Goal: Information Seeking & Learning: Learn about a topic

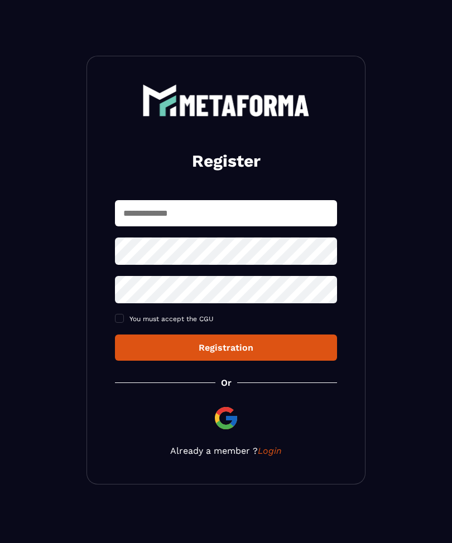
click at [134, 212] on input "text" at bounding box center [226, 213] width 222 height 26
type input "**********"
click at [321, 253] on icon at bounding box center [324, 251] width 12 height 10
click at [271, 454] on link "Login" at bounding box center [270, 450] width 24 height 11
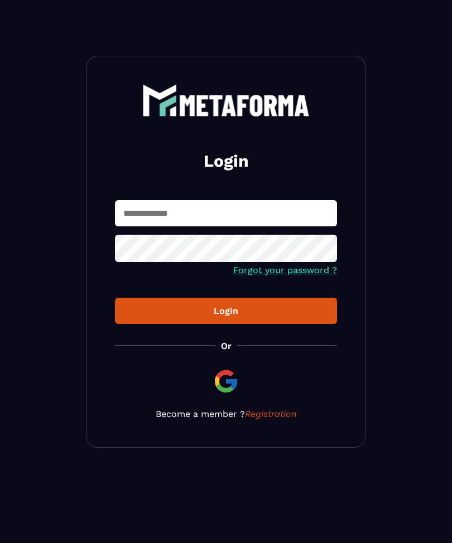
click at [138, 210] on input "text" at bounding box center [226, 213] width 222 height 26
type input "**********"
click at [323, 249] on icon at bounding box center [324, 249] width 13 height 13
click at [231, 313] on div "Login" at bounding box center [226, 310] width 204 height 11
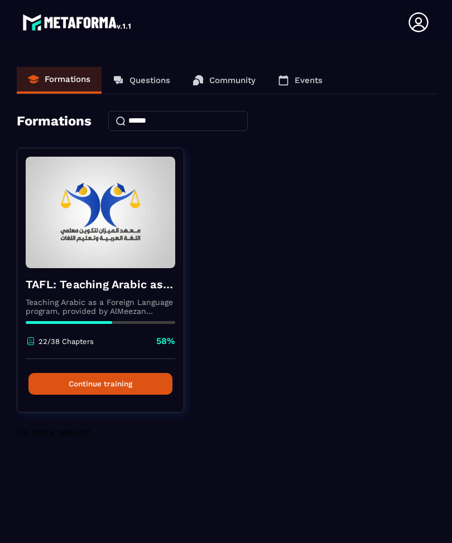
click at [109, 385] on button "Continue training" at bounding box center [100, 384] width 144 height 22
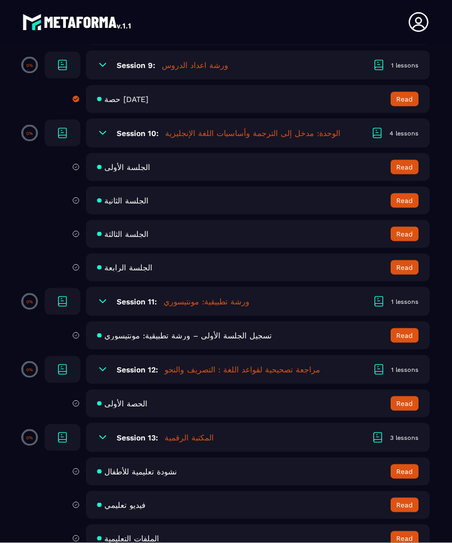
scroll to position [1526, 0]
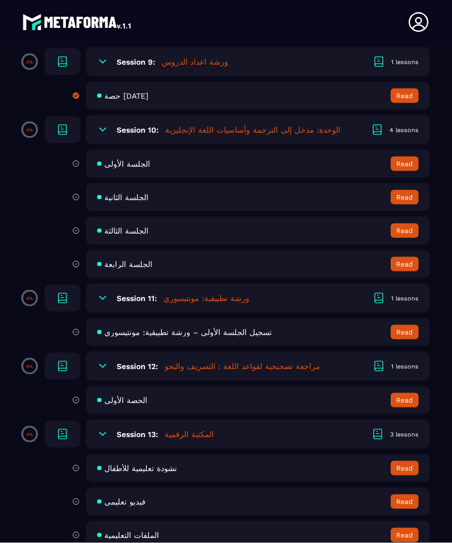
click at [406, 476] on button "Read" at bounding box center [404, 468] width 28 height 14
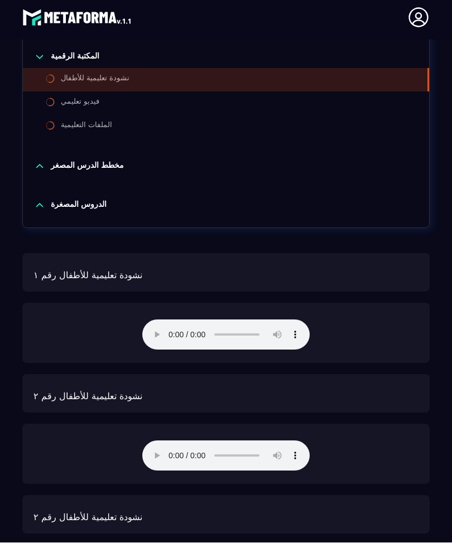
scroll to position [951, 0]
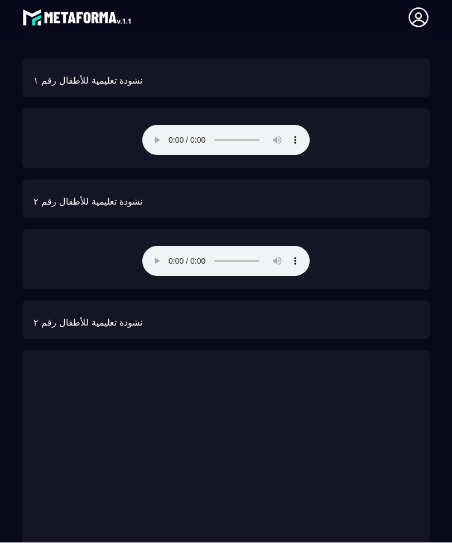
click at [160, 132] on audio at bounding box center [225, 140] width 167 height 30
click at [166, 128] on audio at bounding box center [225, 140] width 167 height 30
click at [172, 125] on audio at bounding box center [225, 140] width 167 height 30
click at [164, 246] on audio at bounding box center [225, 261] width 167 height 30
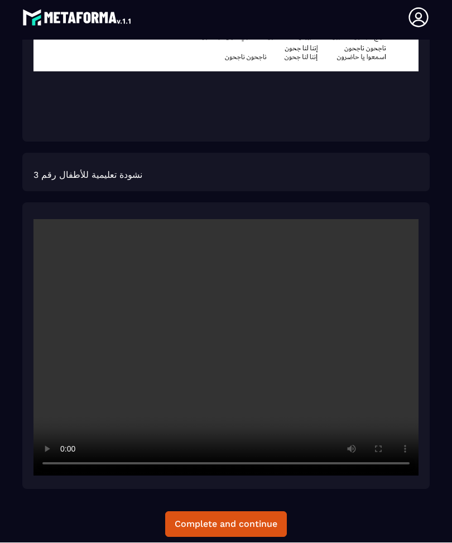
scroll to position [1819, 0]
click at [222, 325] on video at bounding box center [225, 348] width 385 height 256
click at [360, 338] on video at bounding box center [225, 348] width 385 height 256
click at [170, 410] on video at bounding box center [225, 348] width 385 height 256
click at [112, 404] on video at bounding box center [225, 348] width 385 height 256
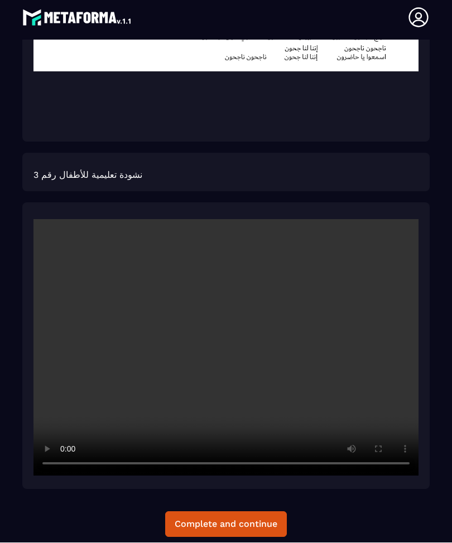
click at [234, 323] on video at bounding box center [225, 348] width 385 height 256
click at [218, 332] on video at bounding box center [225, 348] width 385 height 256
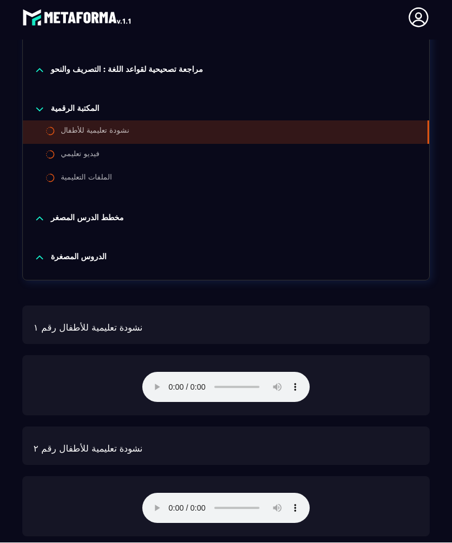
scroll to position [705, 0]
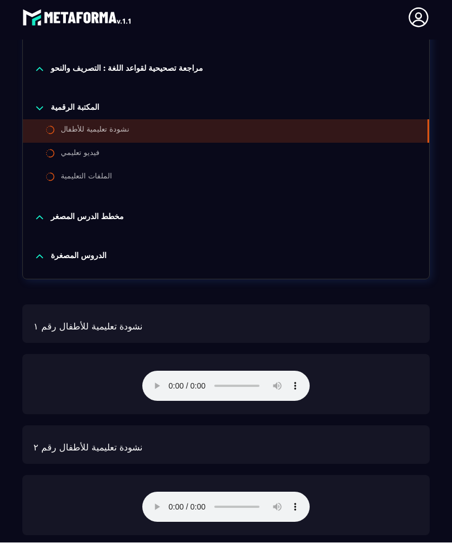
click at [167, 375] on audio at bounding box center [225, 386] width 167 height 30
click at [170, 374] on audio at bounding box center [225, 386] width 167 height 30
click at [172, 492] on audio at bounding box center [225, 507] width 167 height 30
click at [170, 492] on audio at bounding box center [225, 507] width 167 height 30
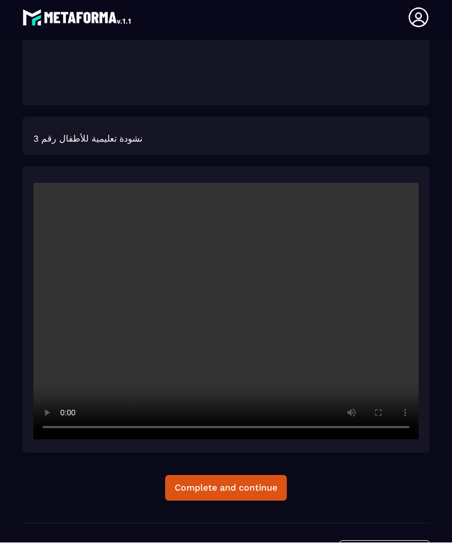
scroll to position [1855, 0]
click at [274, 476] on button "Complete and continue" at bounding box center [226, 489] width 122 height 26
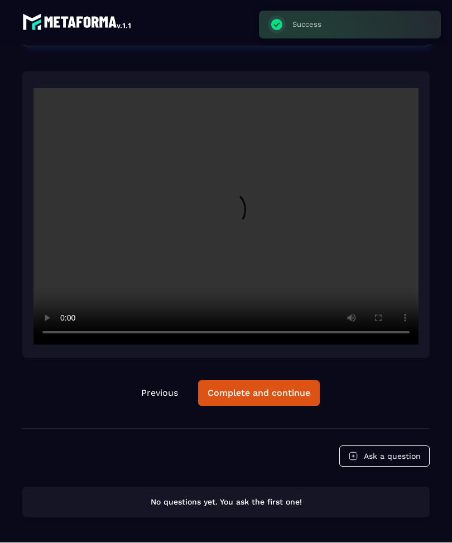
scroll to position [4, 0]
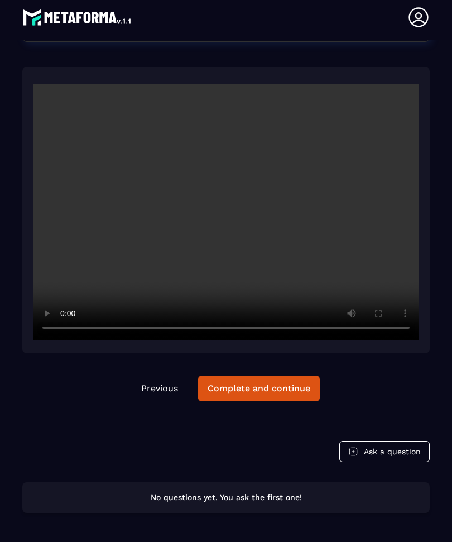
click at [234, 197] on video at bounding box center [225, 212] width 385 height 256
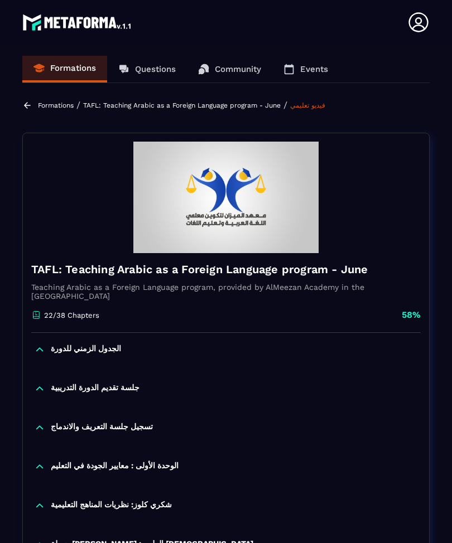
scroll to position [-1, 0]
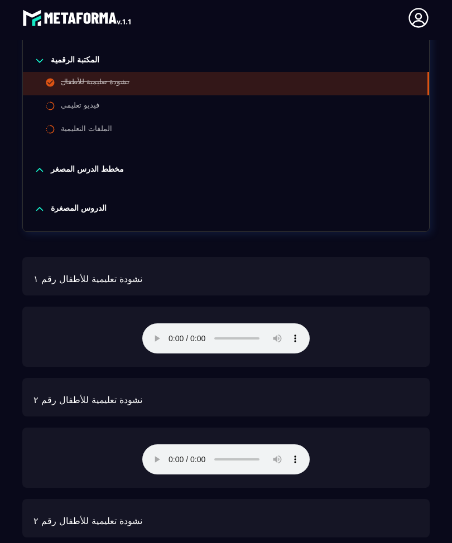
scroll to position [951, 0]
